Goal: Check status: Check status

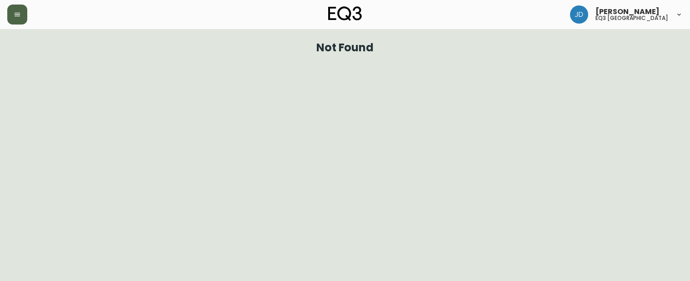
click at [23, 18] on button "button" at bounding box center [17, 15] width 20 height 20
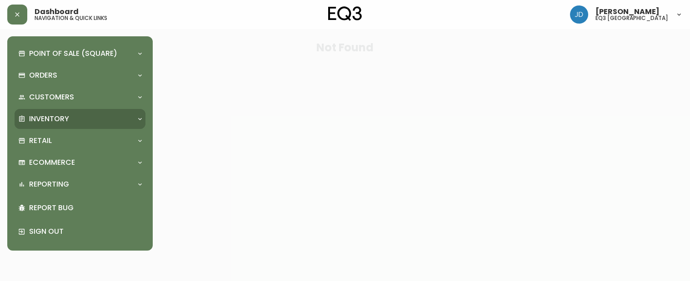
click at [41, 123] on p "Inventory" at bounding box center [49, 119] width 40 height 10
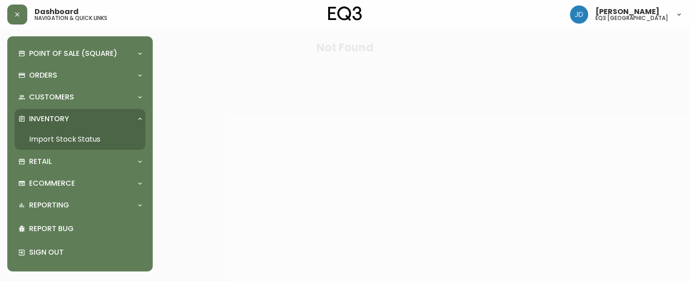
click at [62, 138] on link "Import Stock Status" at bounding box center [80, 139] width 131 height 21
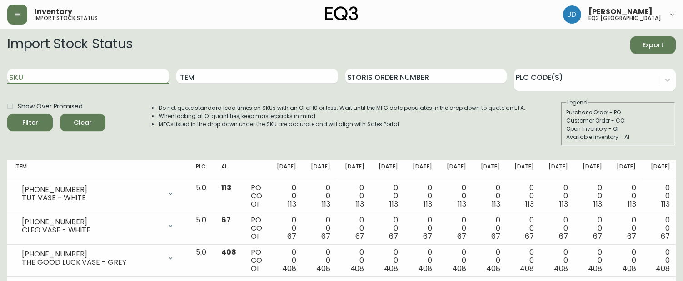
click at [88, 78] on input "SKU" at bounding box center [88, 76] width 162 height 15
paste input "[PHONE_NUMBER]"
type input "[PHONE_NUMBER]"
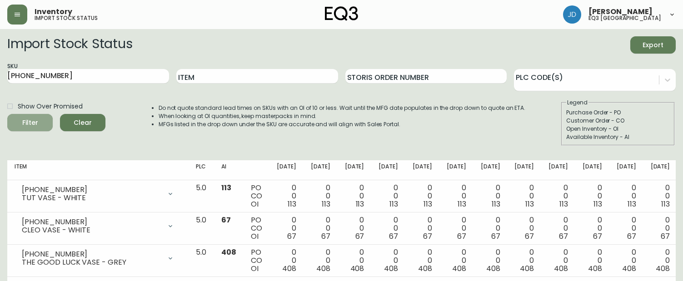
click at [30, 124] on icon "submit" at bounding box center [26, 121] width 13 height 13
